Goal: Information Seeking & Learning: Learn about a topic

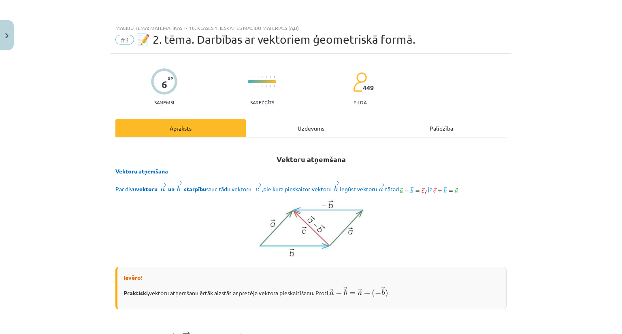
scroll to position [260, 0]
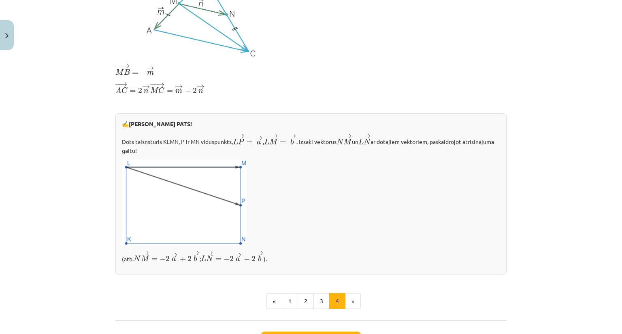
scroll to position [280, 0]
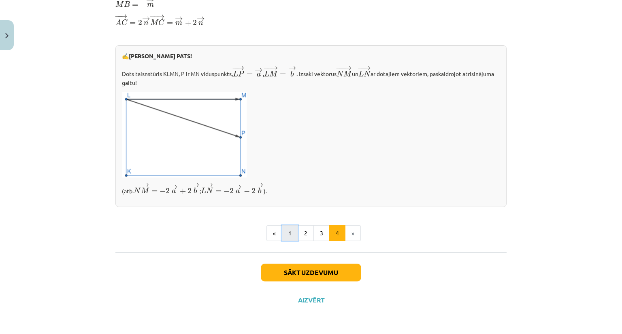
click at [282, 235] on button "1" at bounding box center [290, 234] width 16 height 16
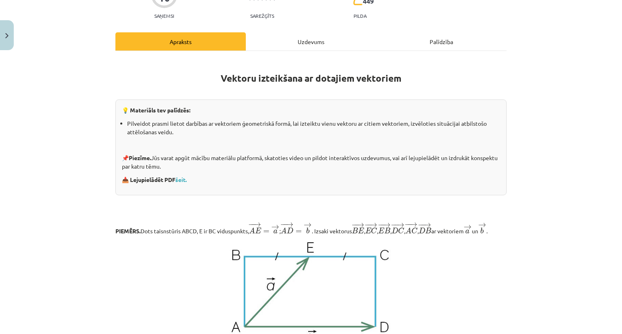
scroll to position [79, 0]
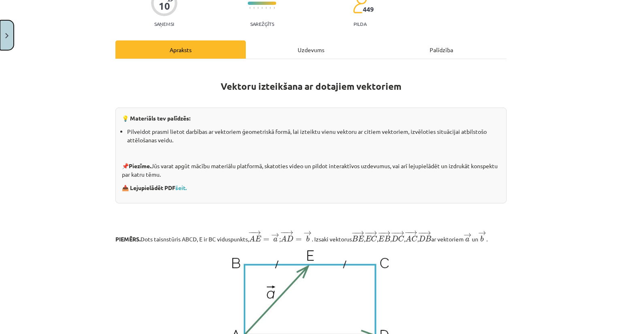
click at [9, 41] on button "Close" at bounding box center [7, 35] width 14 height 30
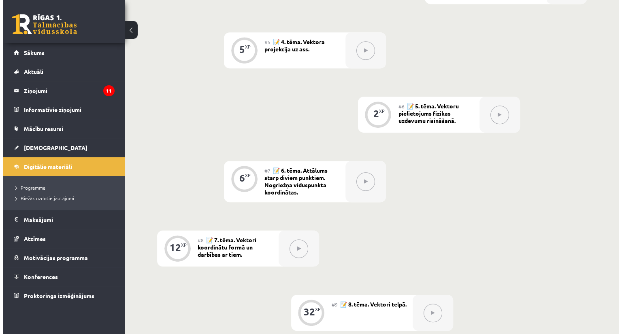
scroll to position [393, 0]
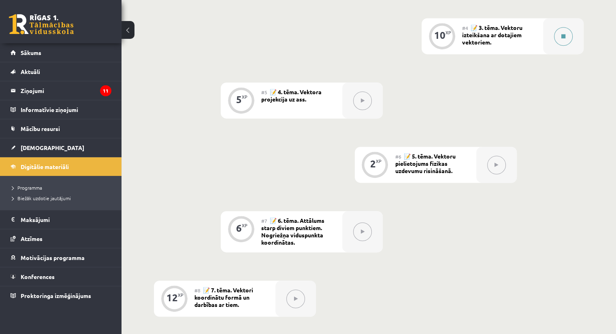
click at [564, 46] on button at bounding box center [563, 36] width 19 height 19
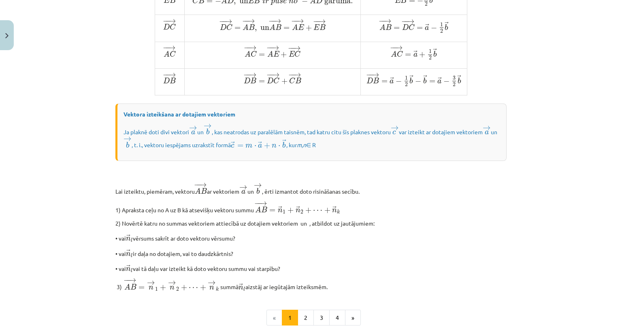
scroll to position [578, 0]
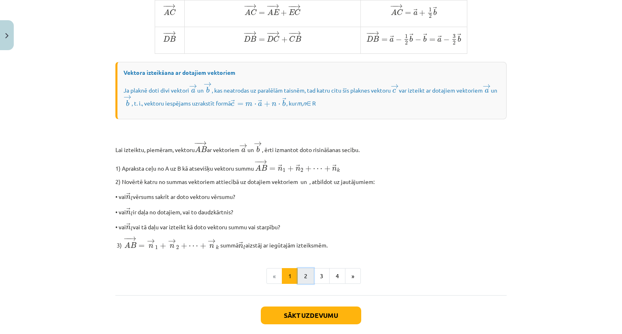
click at [300, 285] on button "2" at bounding box center [306, 276] width 16 height 16
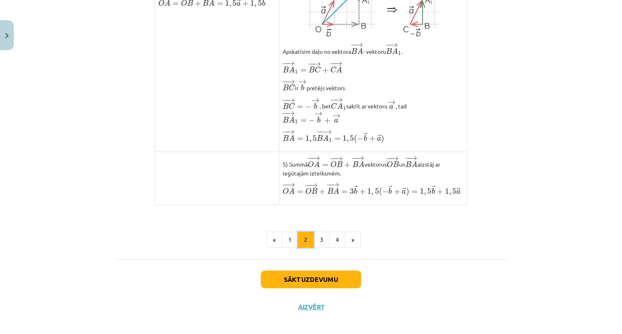
scroll to position [609, 0]
click at [315, 248] on button "3" at bounding box center [321, 240] width 16 height 16
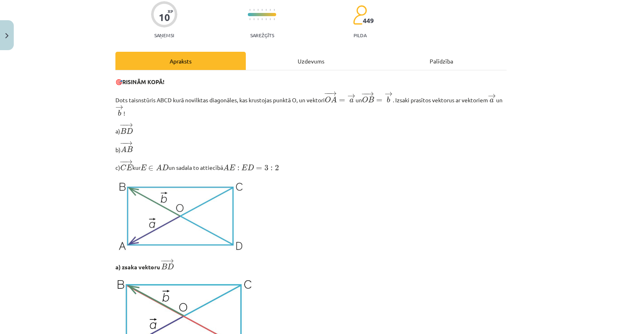
scroll to position [67, 0]
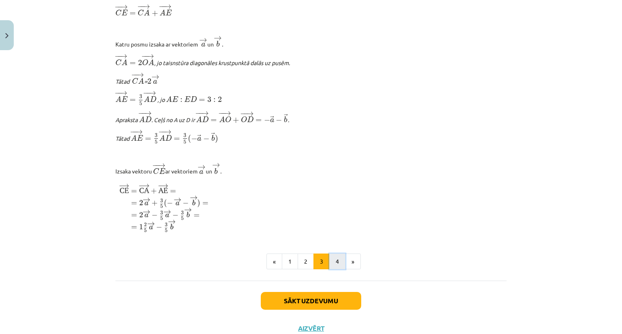
click at [334, 270] on button "4" at bounding box center [337, 262] width 16 height 16
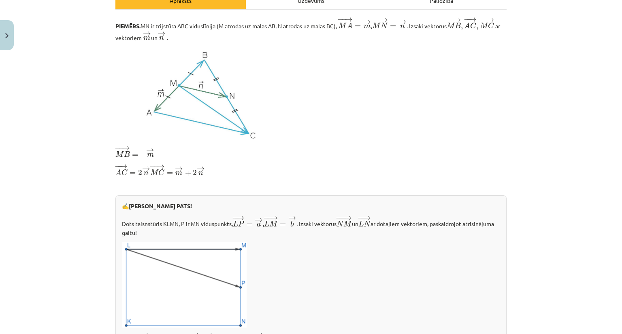
scroll to position [280, 0]
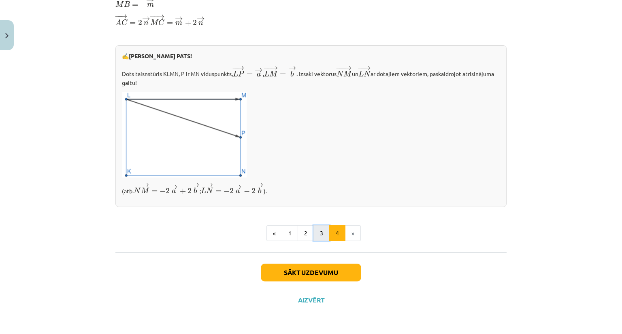
click at [320, 234] on button "3" at bounding box center [321, 234] width 16 height 16
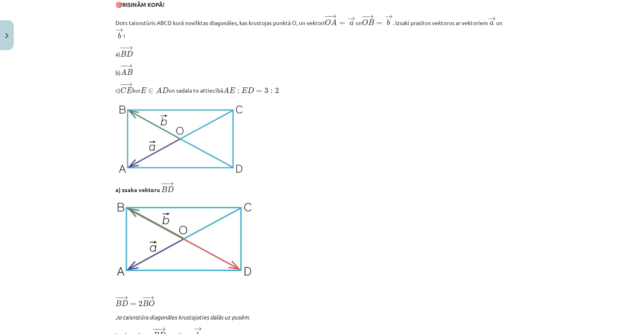
scroll to position [0, 0]
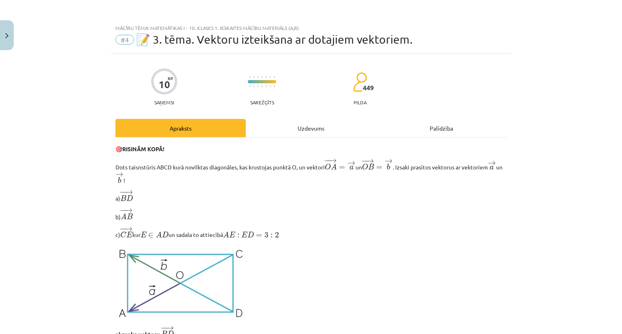
click at [311, 129] on div "Uzdevums" at bounding box center [311, 128] width 130 height 18
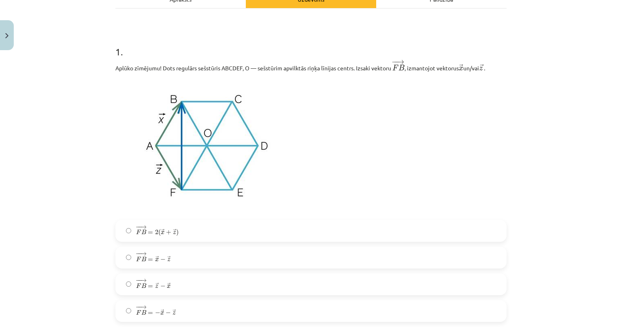
scroll to position [130, 0]
click at [160, 260] on span "−" at bounding box center [162, 259] width 5 height 5
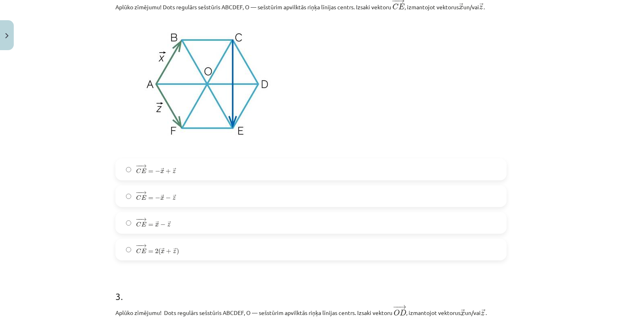
scroll to position [496, 0]
click at [169, 165] on span "− − → C E = − → x + → z C E → = − x → + z →" at bounding box center [156, 169] width 40 height 11
click at [189, 200] on label "− − → C E = − → x − → z C E → = − x → − z →" at bounding box center [311, 197] width 390 height 20
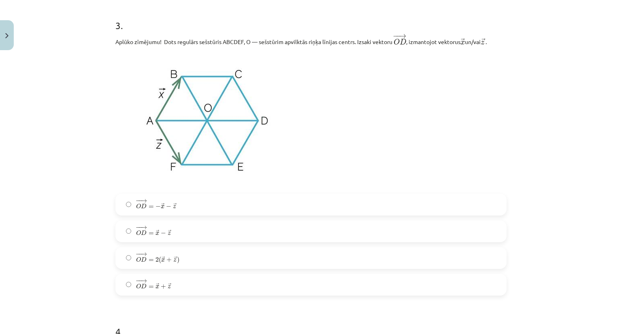
scroll to position [773, 0]
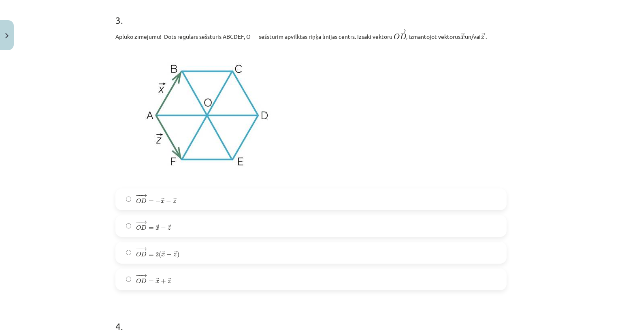
click at [149, 224] on span "− − → O D = → x − → z" at bounding box center [153, 226] width 35 height 10
click at [181, 201] on label "− − → O D = − → x − → z O D → = − x → − z →" at bounding box center [311, 200] width 390 height 20
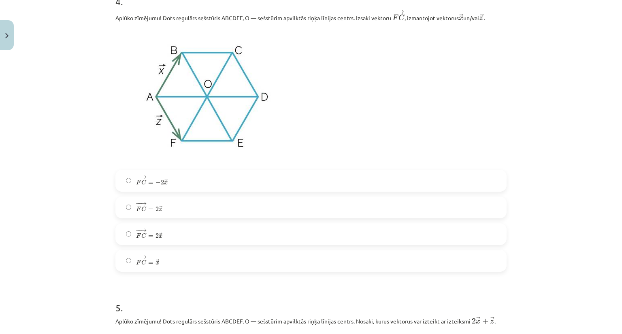
scroll to position [1098, 0]
click at [143, 245] on label "− − → F C = 2 → x F C → = 2 x →" at bounding box center [311, 235] width 390 height 20
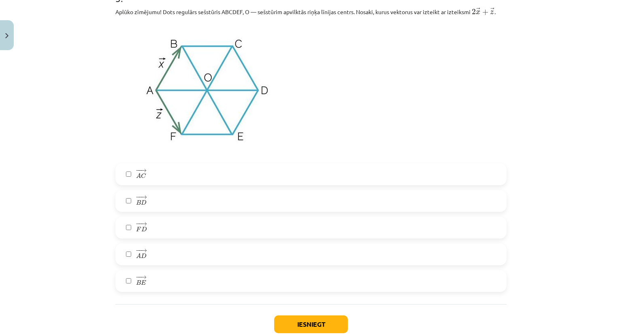
scroll to position [1408, 0]
click at [155, 281] on label "− − → B E B E →" at bounding box center [311, 281] width 390 height 20
click at [290, 322] on button "Iesniegt" at bounding box center [311, 325] width 74 height 18
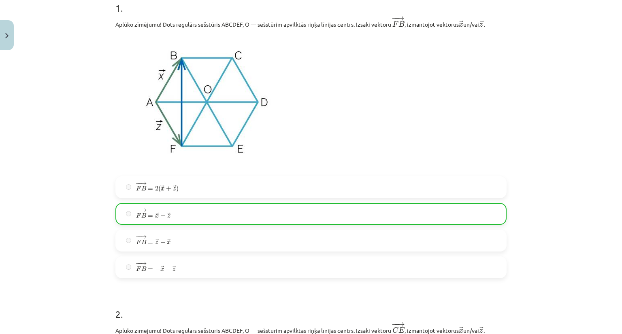
scroll to position [201, 0]
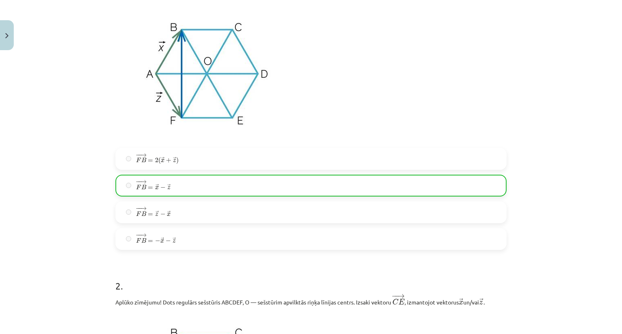
click at [190, 83] on img at bounding box center [207, 75] width 184 height 138
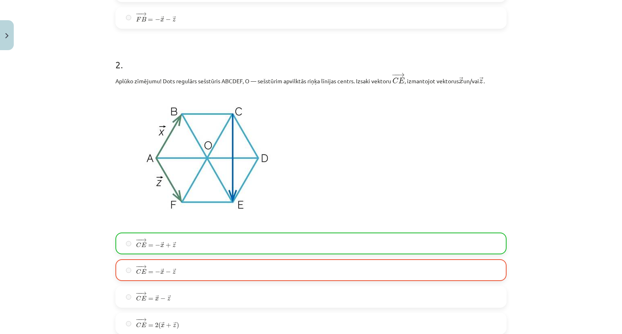
scroll to position [473, 0]
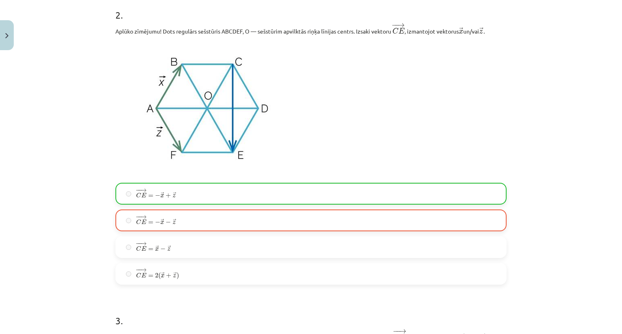
click at [168, 199] on span "− − → C E = − → x + → z C E → = − x → + z →" at bounding box center [156, 193] width 40 height 11
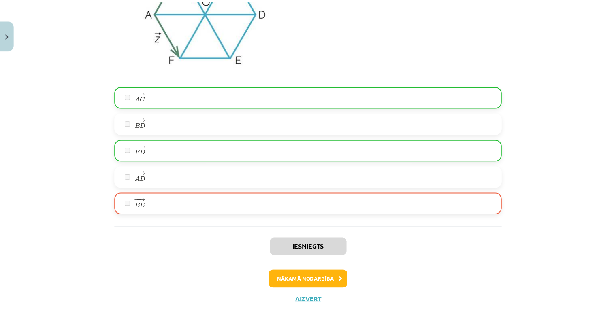
scroll to position [1488, 0]
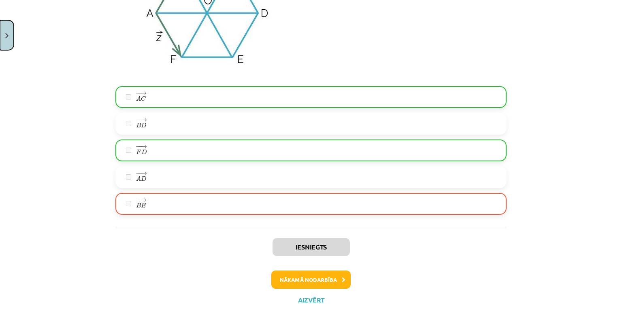
click at [11, 26] on button "Close" at bounding box center [7, 35] width 14 height 30
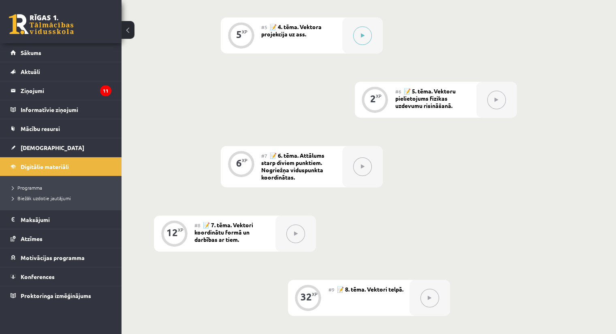
scroll to position [458, 0]
click at [429, 302] on button at bounding box center [429, 298] width 19 height 19
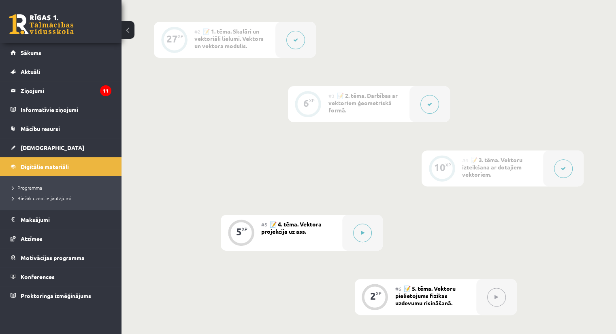
scroll to position [261, 0]
click at [67, 93] on legend "Ziņojumi 11" at bounding box center [66, 90] width 91 height 19
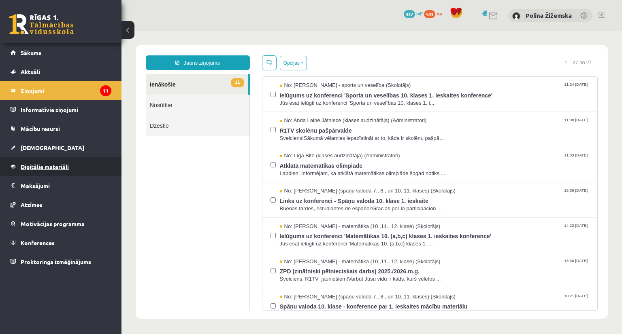
click at [56, 160] on link "Digitālie materiāli" at bounding box center [61, 167] width 101 height 19
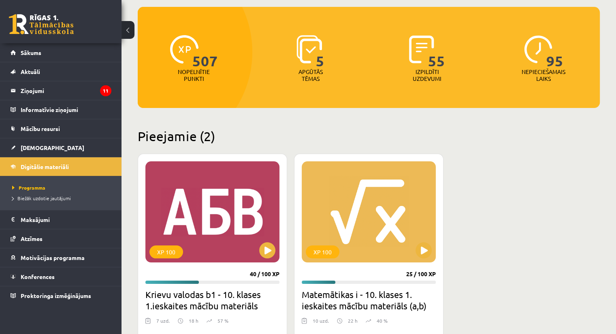
scroll to position [77, 0]
click at [268, 253] on button at bounding box center [267, 250] width 16 height 16
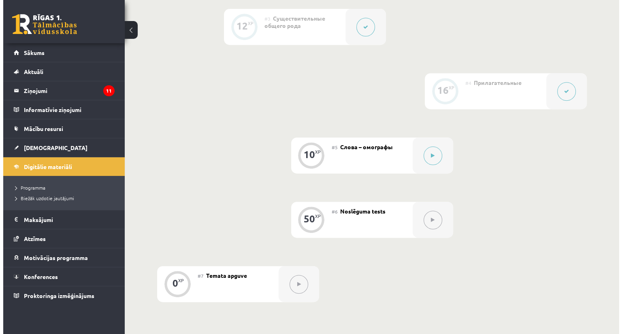
scroll to position [356, 0]
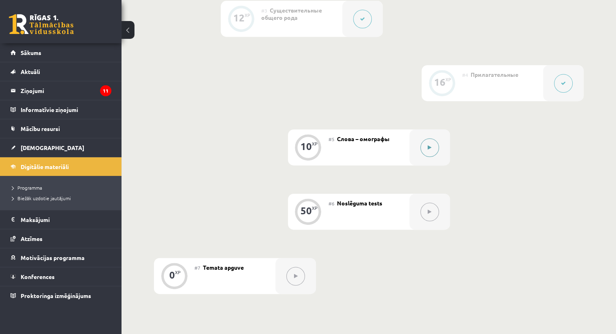
click at [417, 165] on div at bounding box center [429, 148] width 40 height 36
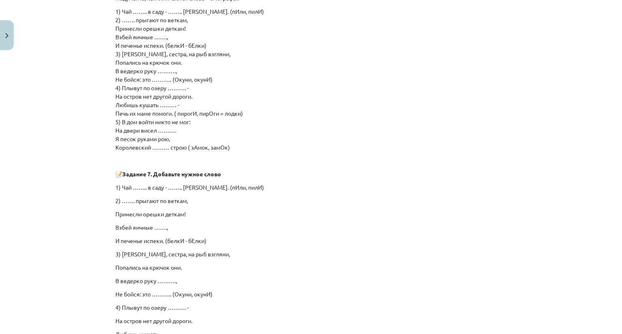
scroll to position [531, 0]
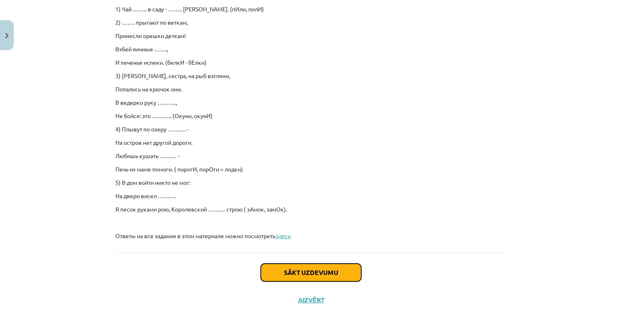
click at [277, 276] on button "Sākt uzdevumu" at bounding box center [311, 273] width 100 height 18
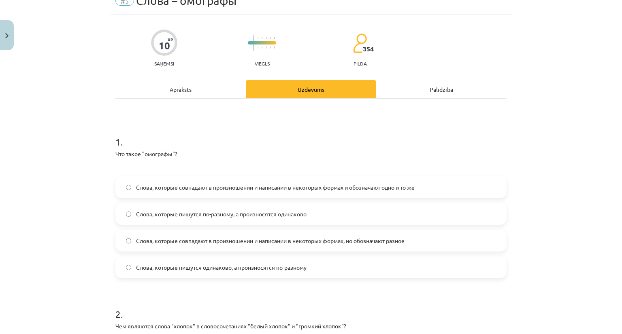
scroll to position [20, 0]
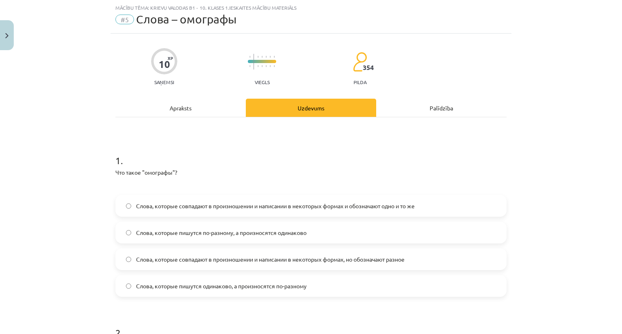
click at [154, 109] on div "Apraksts" at bounding box center [180, 108] width 130 height 18
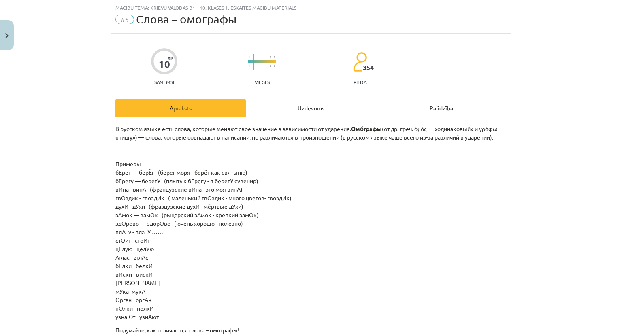
click at [279, 108] on div "Uzdevums" at bounding box center [311, 108] width 130 height 18
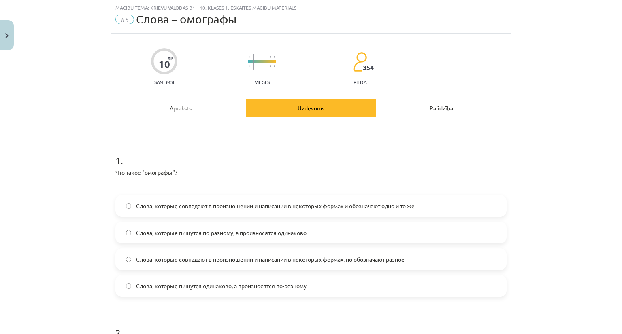
click at [170, 100] on div "Apraksts" at bounding box center [180, 108] width 130 height 18
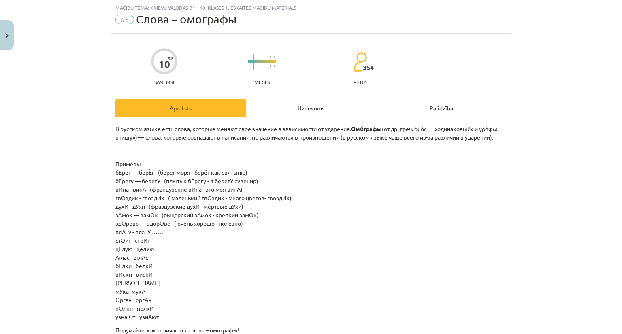
click at [303, 109] on div "Uzdevums" at bounding box center [311, 108] width 130 height 18
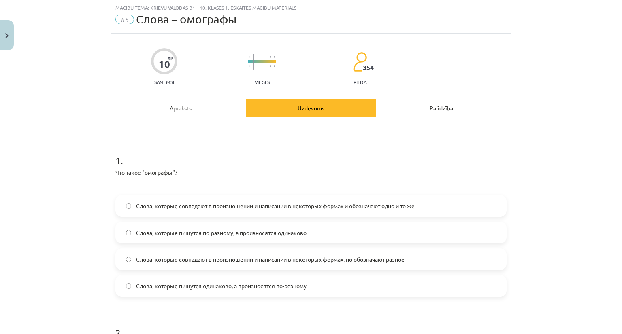
click at [140, 233] on span "Слова, которые пишутся по-разному, а произносятся одинаково" at bounding box center [221, 233] width 170 height 9
click at [132, 267] on label "Слова, которые совпадают в произношении и написании в некоторых формах, но обоз…" at bounding box center [311, 259] width 390 height 20
click at [187, 114] on div "Apraksts" at bounding box center [180, 108] width 130 height 18
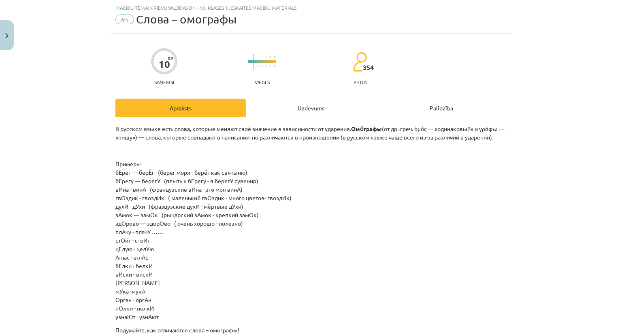
click at [298, 113] on div "Uzdevums" at bounding box center [311, 108] width 130 height 18
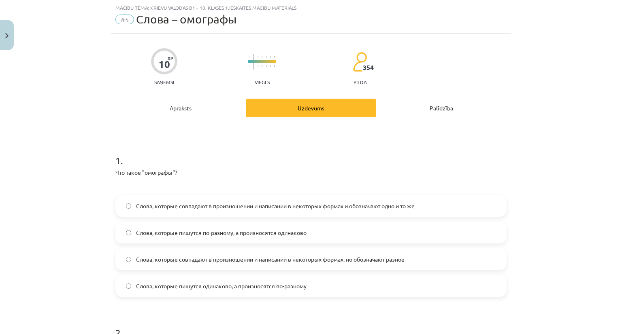
click at [221, 285] on span "Слова, которые пишутся одинаково, а произносятся по-разному" at bounding box center [221, 286] width 170 height 9
click at [201, 109] on div "Apraksts" at bounding box center [180, 108] width 130 height 18
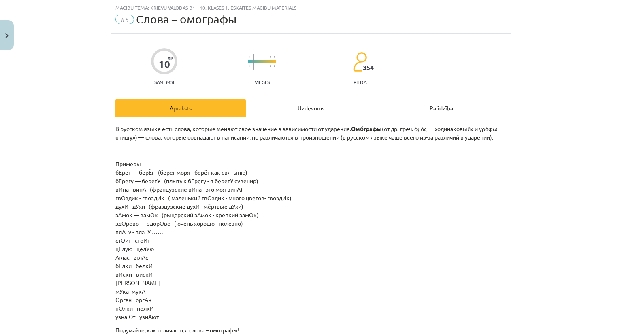
click at [294, 111] on div "Uzdevums" at bounding box center [311, 108] width 130 height 18
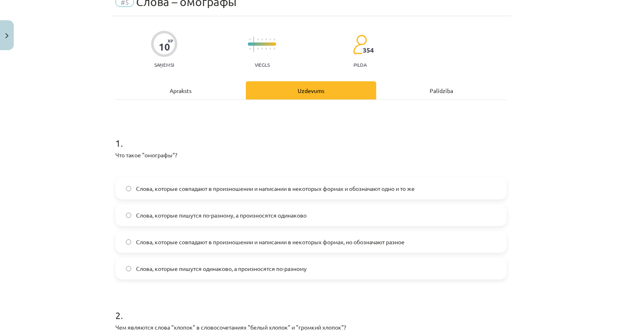
scroll to position [0, 0]
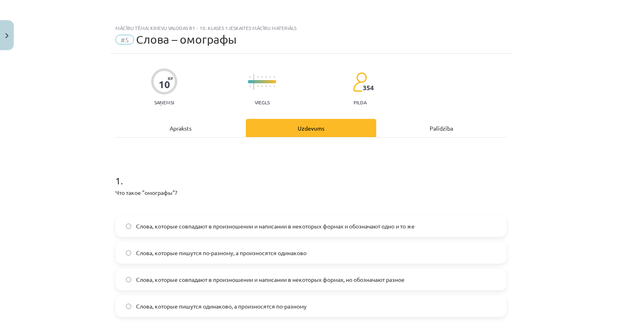
click at [171, 122] on div "Apraksts" at bounding box center [180, 128] width 130 height 18
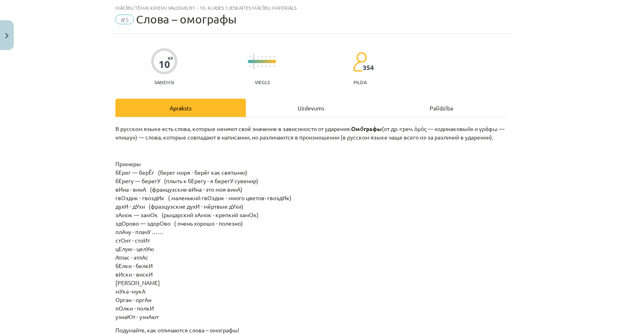
click at [270, 113] on div "Uzdevums" at bounding box center [311, 108] width 130 height 18
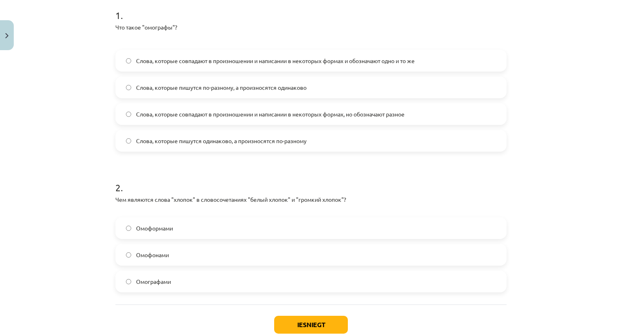
scroll to position [166, 0]
click at [145, 290] on label "Омографами" at bounding box center [311, 281] width 390 height 20
click at [295, 324] on button "Iesniegt" at bounding box center [311, 325] width 74 height 18
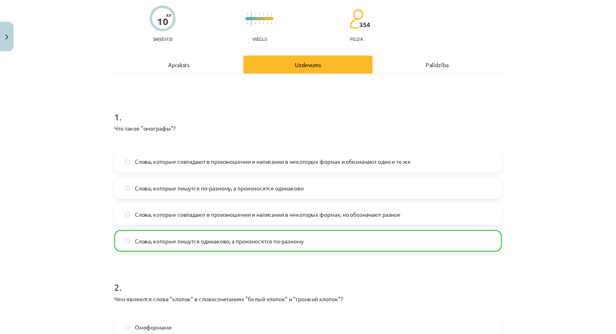
scroll to position [53, 0]
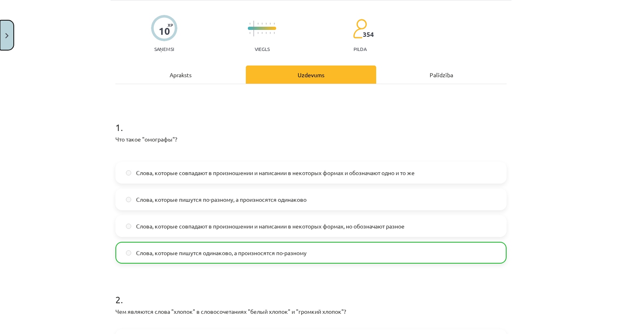
click at [10, 36] on button "Close" at bounding box center [7, 35] width 14 height 30
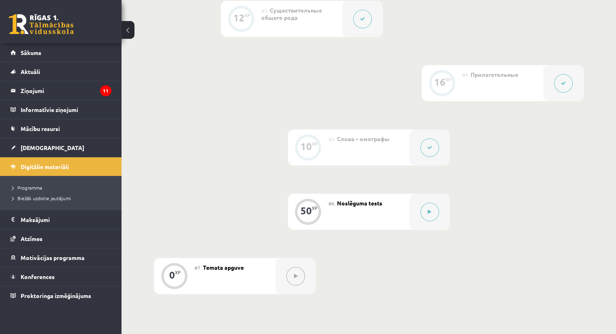
click at [489, 218] on div "0 XP #1 Pirms sāc mācīties! Ievada daļa. 12 XP #2 Род существительных 12 XP #3 …" at bounding box center [369, 83] width 430 height 422
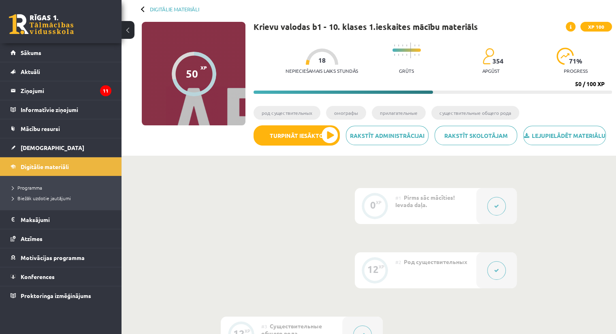
scroll to position [0, 0]
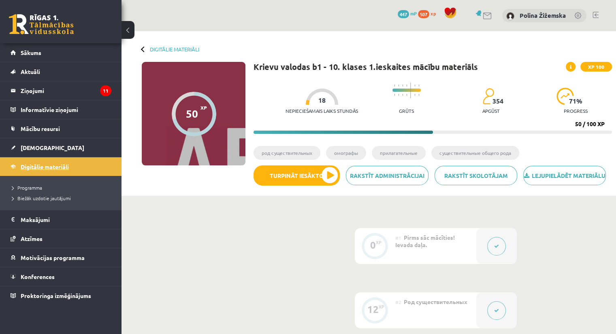
click at [32, 168] on span "Digitālie materiāli" at bounding box center [45, 166] width 48 height 7
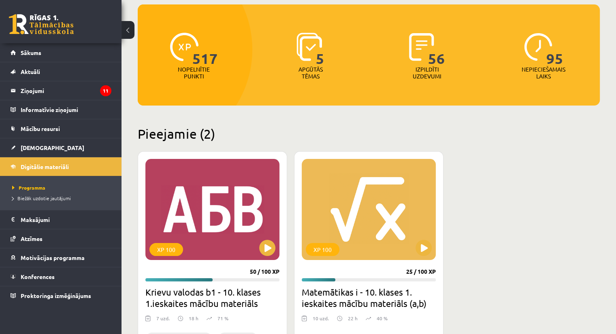
scroll to position [79, 0]
